Goal: Information Seeking & Learning: Learn about a topic

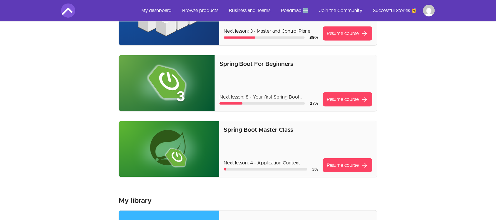
scroll to position [78, 0]
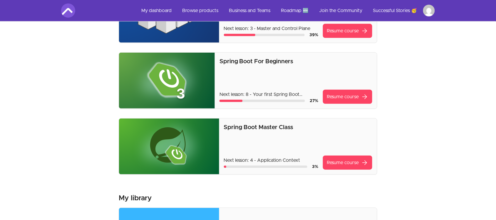
click at [191, 140] on img at bounding box center [169, 146] width 100 height 56
click at [365, 164] on span "arrow_forward" at bounding box center [364, 162] width 7 height 7
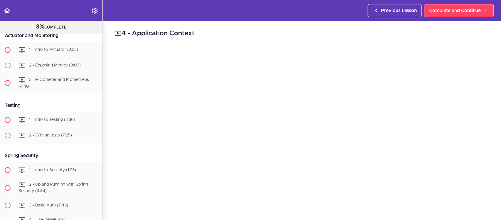
scroll to position [2495, 0]
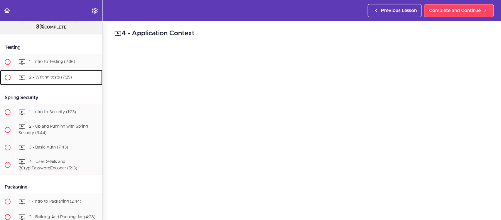
click at [48, 79] on span "2 - Writing tests (7:25)" at bounding box center [50, 77] width 43 height 4
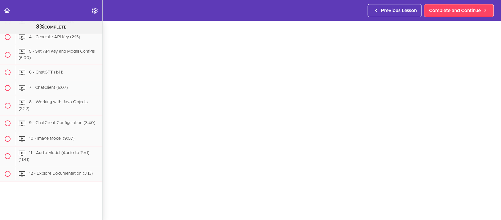
scroll to position [2852, 0]
